Goal: Information Seeking & Learning: Find specific fact

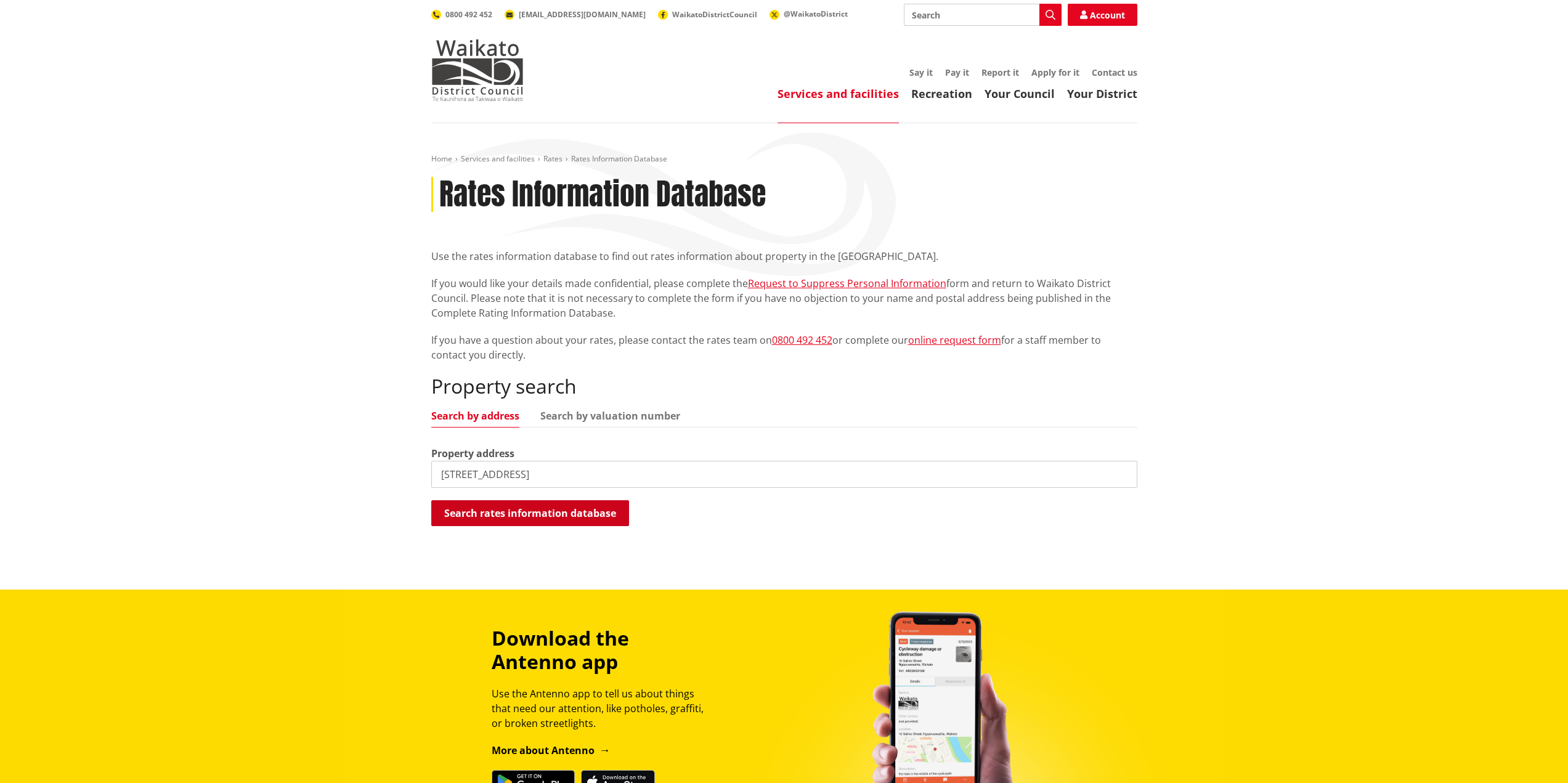
type input "[STREET_ADDRESS]"
click at [558, 520] on button "Search rates information database" at bounding box center [530, 513] width 198 height 26
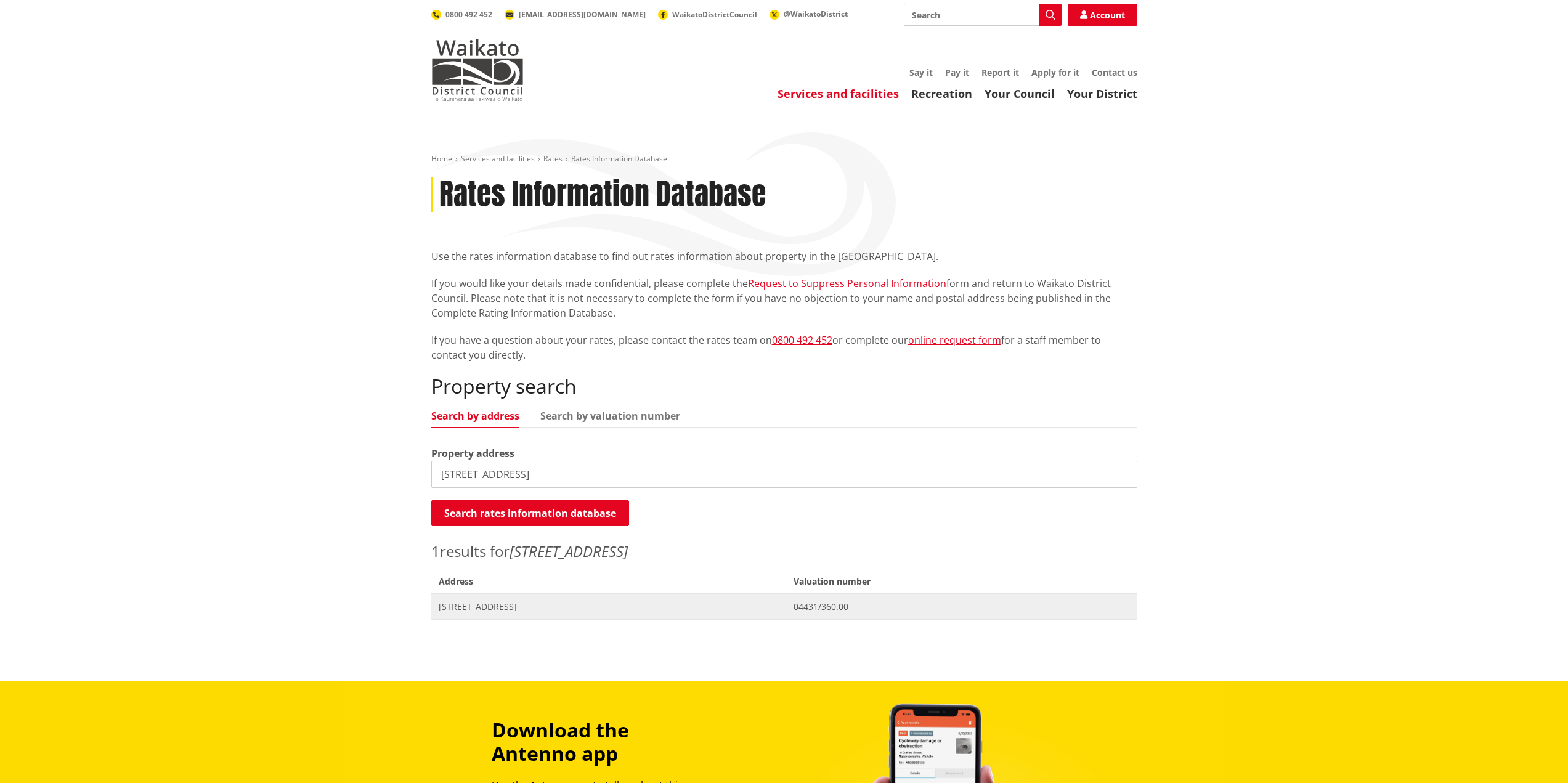
click at [517, 607] on span "[STREET_ADDRESS]" at bounding box center [609, 607] width 341 height 13
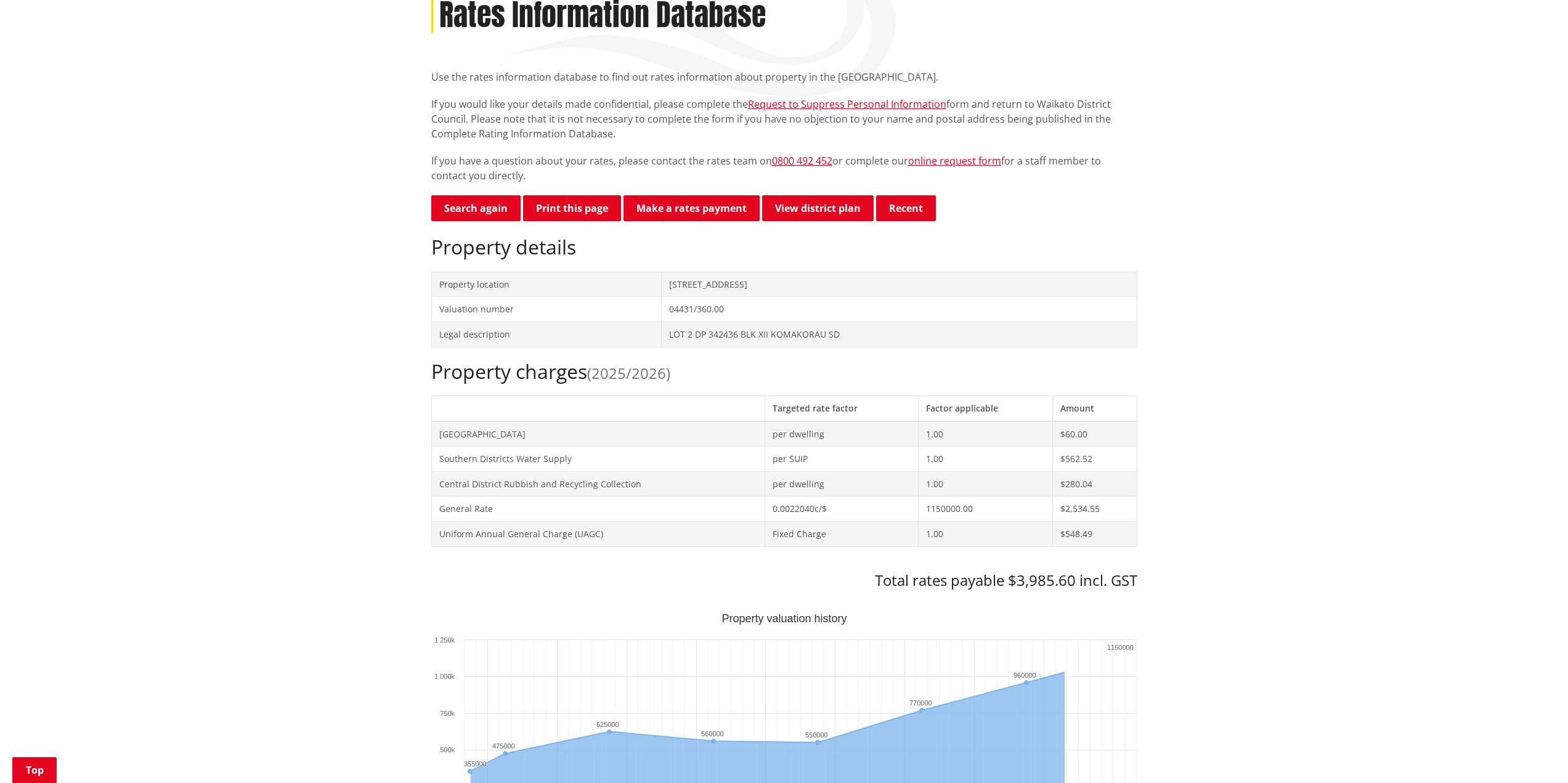
scroll to position [185, 0]
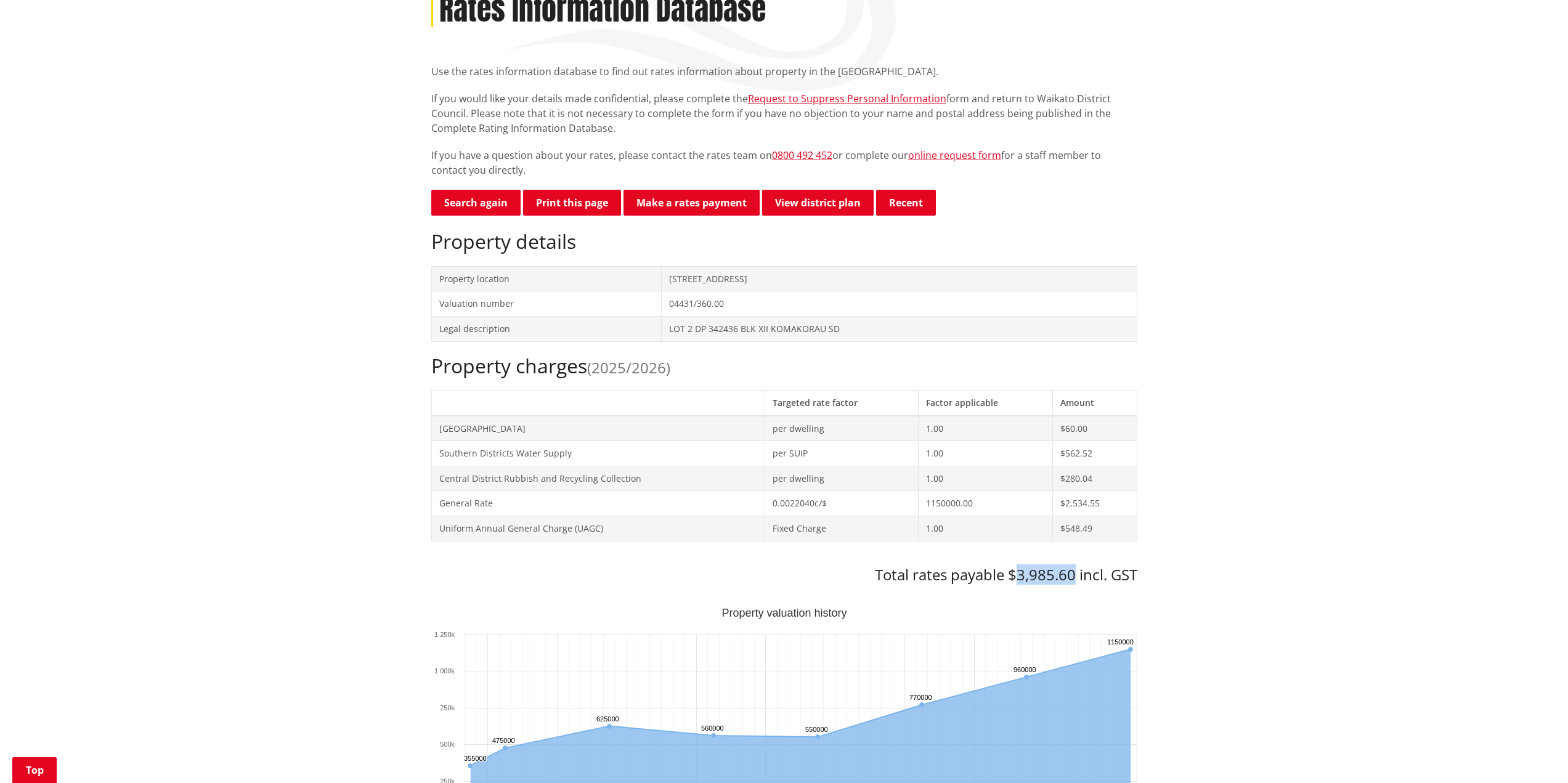
drag, startPoint x: 1014, startPoint y: 577, endPoint x: 1072, endPoint y: 580, distance: 58.1
click at [1072, 580] on h3 "Total rates payable $3,985.60 incl. GST" at bounding box center [784, 575] width 706 height 18
copy h3 "3,985.60"
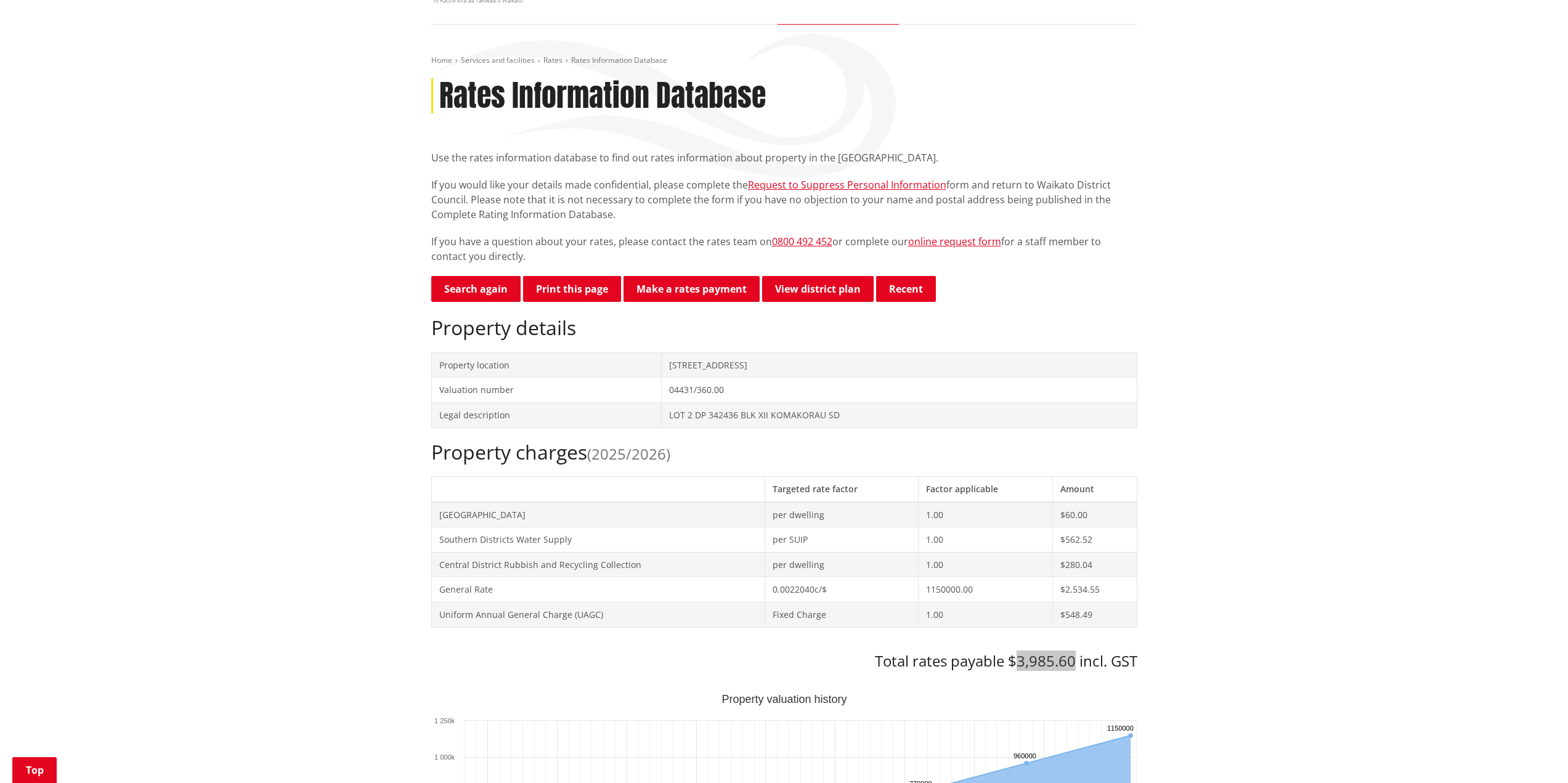
scroll to position [0, 0]
